Goal: Use online tool/utility: Utilize a website feature to perform a specific function

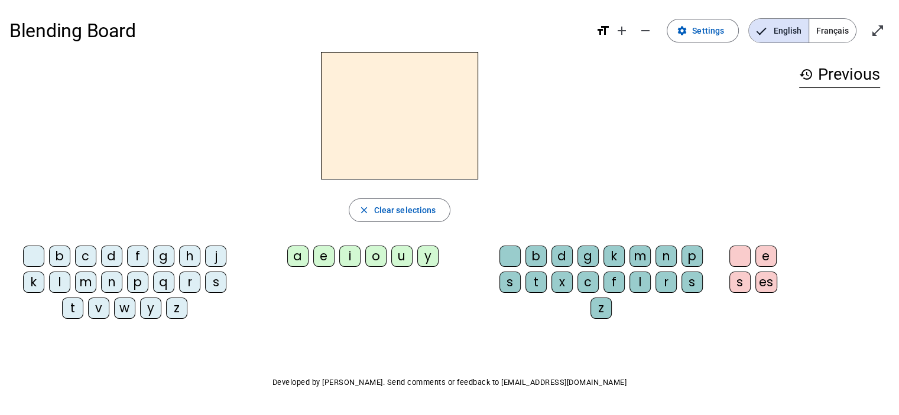
click at [87, 285] on div "m" at bounding box center [85, 282] width 21 height 21
click at [300, 259] on div "a" at bounding box center [297, 256] width 21 height 21
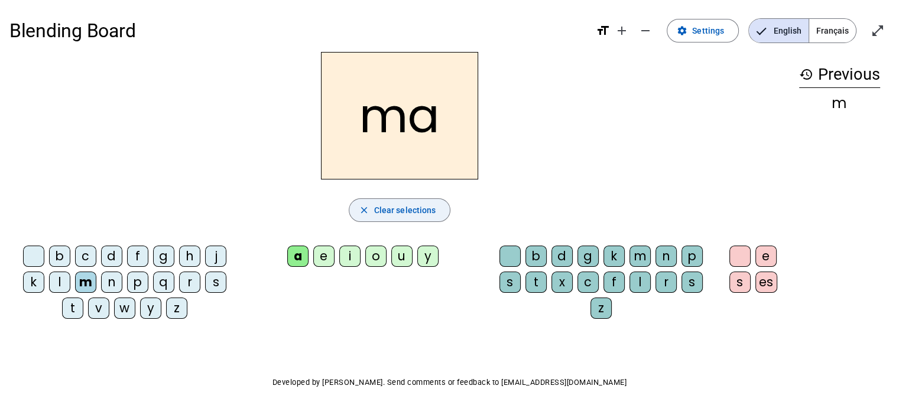
click at [417, 210] on span "Clear selections" at bounding box center [405, 210] width 62 height 14
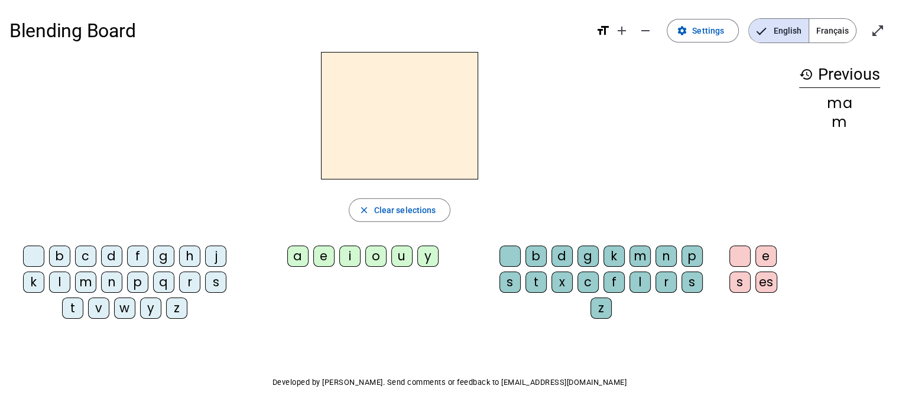
click at [71, 308] on div "t" at bounding box center [72, 308] width 21 height 21
click at [399, 259] on div "u" at bounding box center [401, 256] width 21 height 21
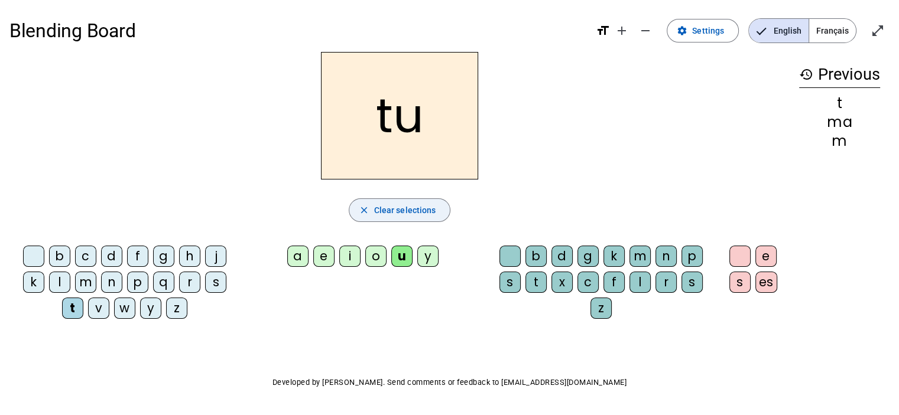
click at [415, 209] on span "Clear selections" at bounding box center [405, 210] width 62 height 14
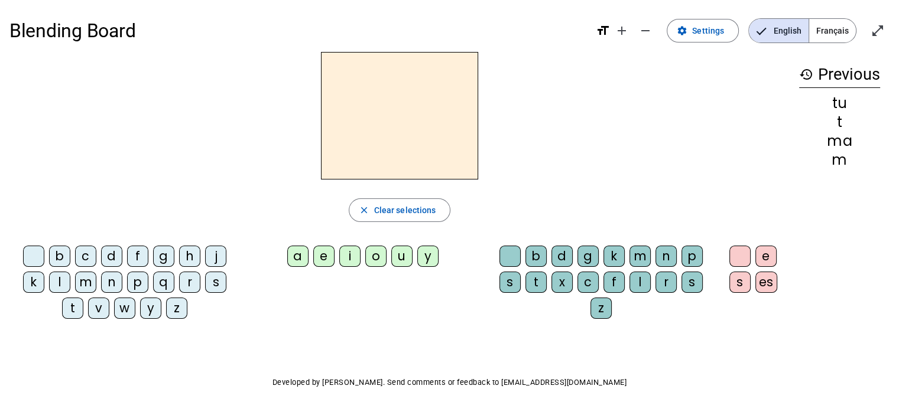
click at [80, 281] on div "m" at bounding box center [85, 282] width 21 height 21
click at [325, 255] on div "e" at bounding box center [323, 256] width 21 height 21
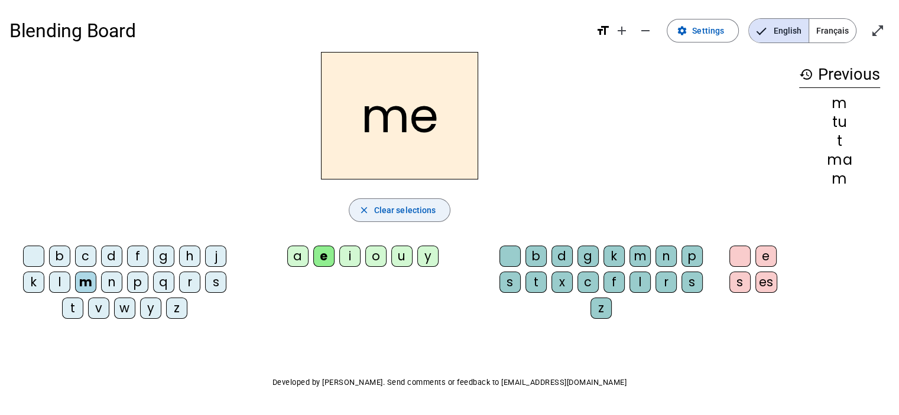
click at [378, 211] on span "Clear selections" at bounding box center [405, 210] width 62 height 14
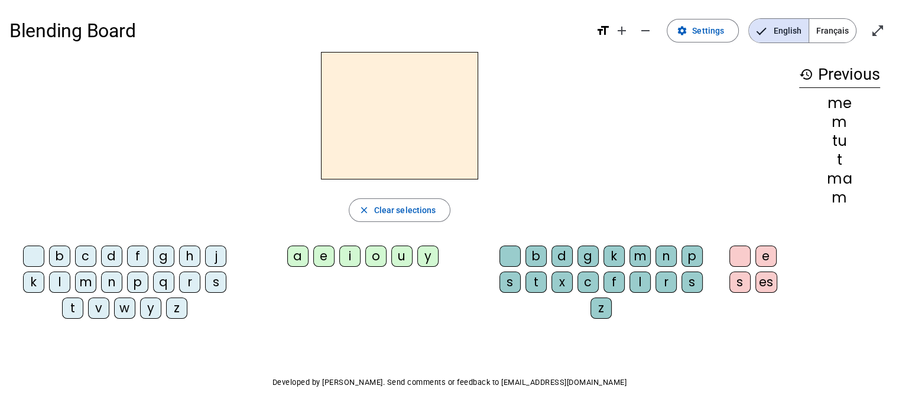
click at [73, 303] on div "t" at bounding box center [72, 308] width 21 height 21
click at [321, 262] on div "e" at bounding box center [323, 256] width 21 height 21
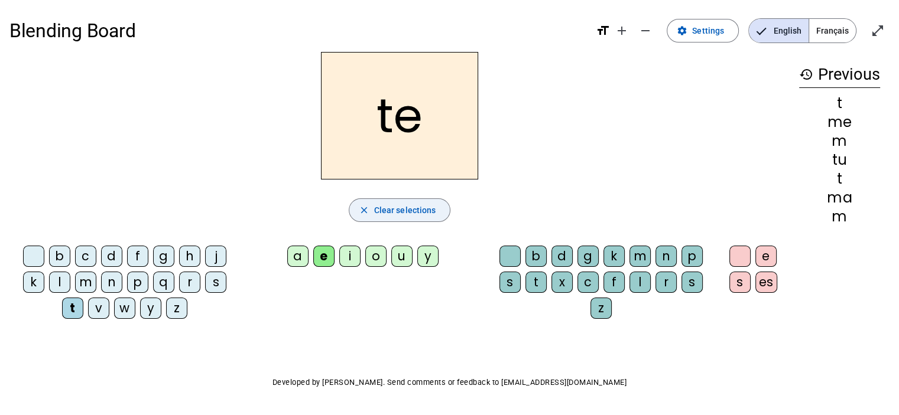
click at [399, 207] on span "Clear selections" at bounding box center [405, 210] width 62 height 14
